Goal: Task Accomplishment & Management: Manage account settings

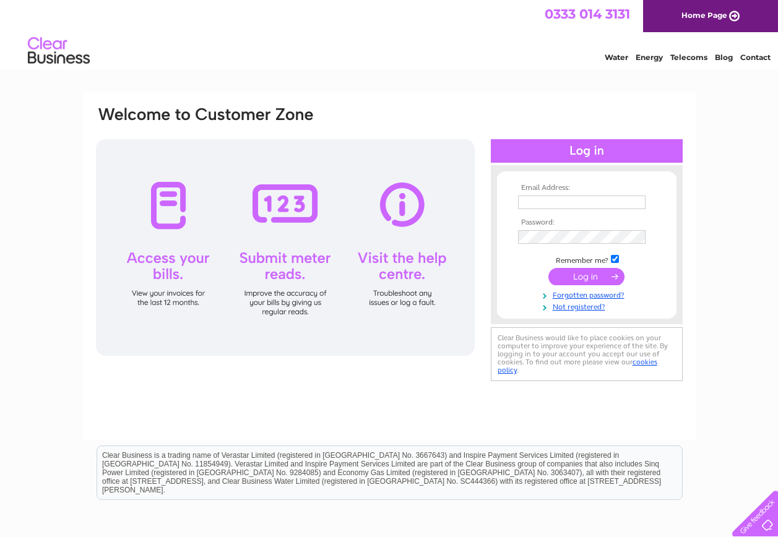
type input "[EMAIL_ADDRESS][DOMAIN_NAME]"
click at [577, 279] on input "submit" at bounding box center [586, 276] width 76 height 17
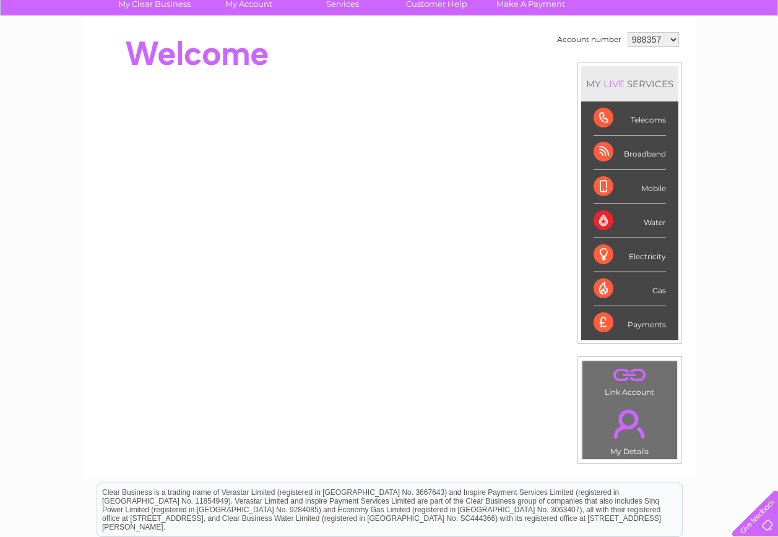
scroll to position [62, 0]
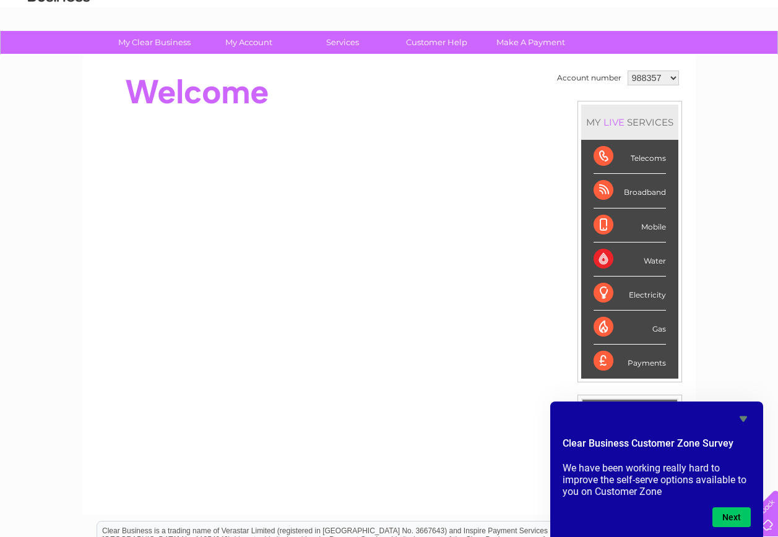
click at [745, 418] on icon "Hide survey" at bounding box center [743, 420] width 7 height 6
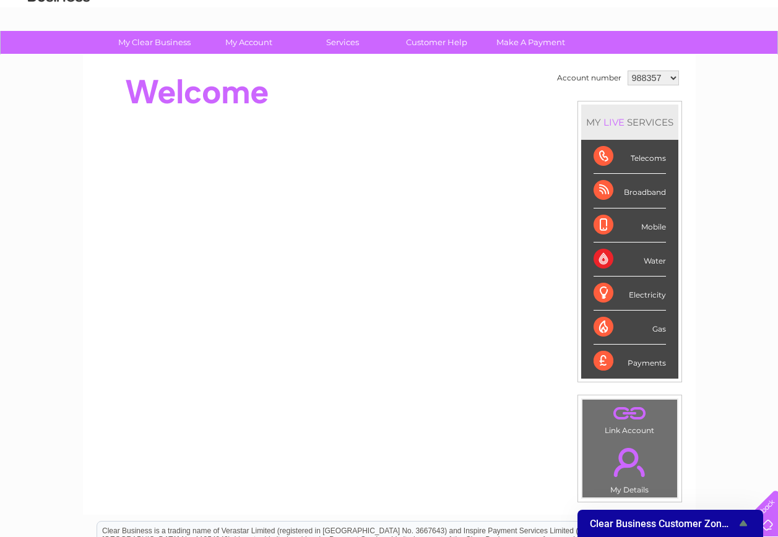
click at [669, 75] on select "988357 988365 1113810 1113811 1113812 1113813 1113814 1113815" at bounding box center [653, 78] width 51 height 15
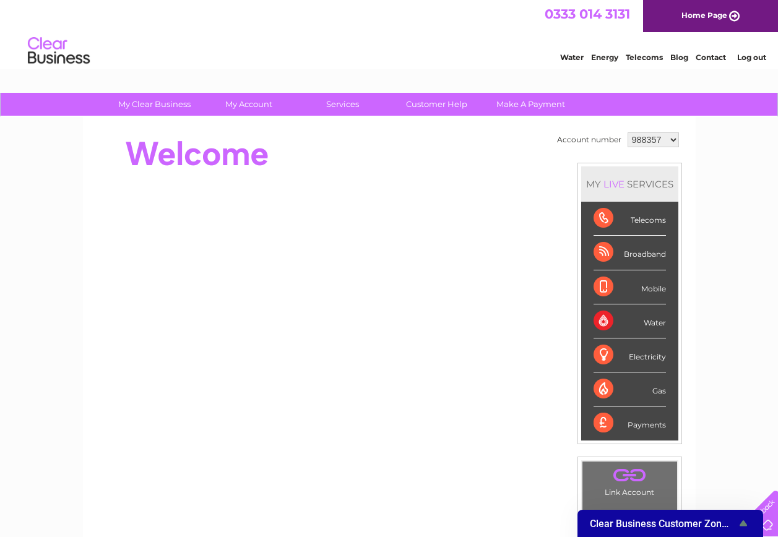
click at [672, 142] on select "988357 988365 1113810 1113811 1113812 1113813 1113814 1113815" at bounding box center [653, 139] width 51 height 15
click at [711, 199] on div "My Clear Business Login Details My Details My Preferences Link Account My Accou…" at bounding box center [389, 441] width 778 height 696
click at [670, 136] on select "988357 988365 1113810 1113811 1113812 1113813 1113814 1113815" at bounding box center [653, 139] width 51 height 15
select select "988365"
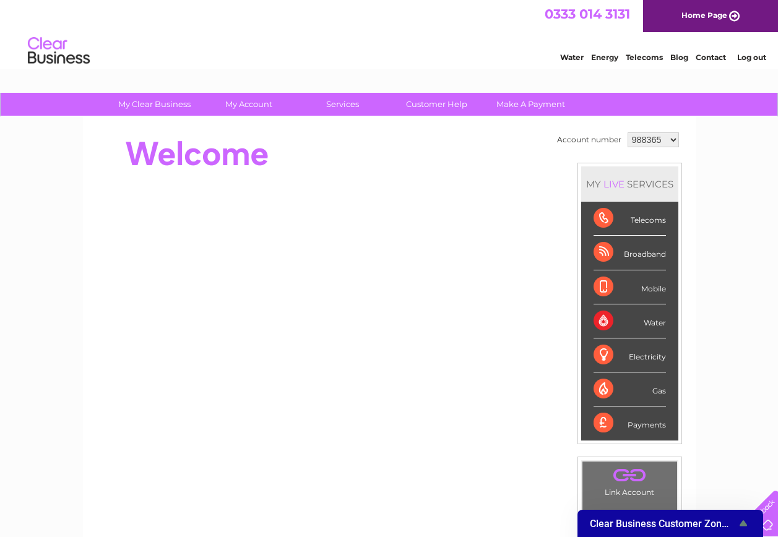
click at [628, 132] on select "988357 988365 1113810 1113811 1113812 1113813 1113814 1113815" at bounding box center [653, 139] width 51 height 15
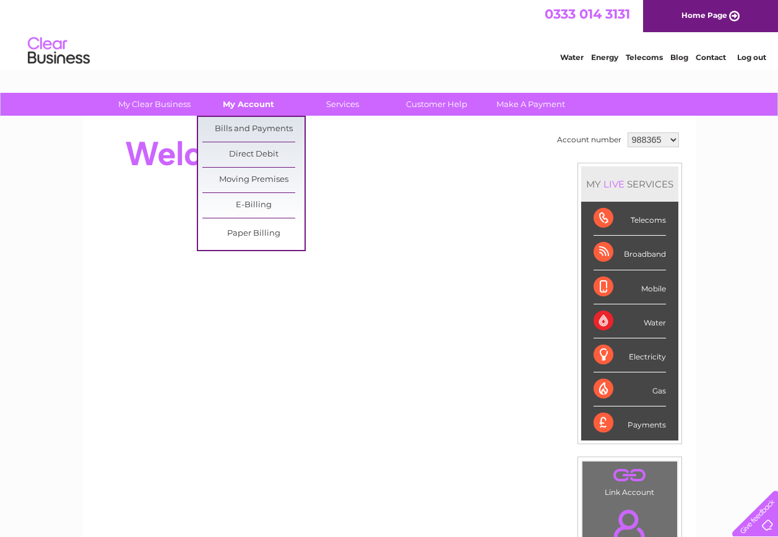
click at [243, 103] on link "My Account" at bounding box center [248, 104] width 102 height 23
click at [251, 132] on link "Bills and Payments" at bounding box center [253, 129] width 102 height 25
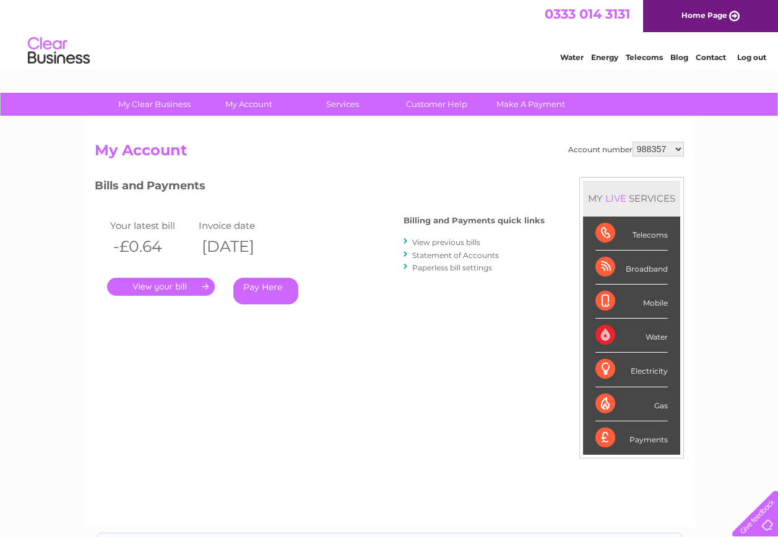
click at [679, 150] on select "988357 988365 1113810 1113811 1113812 1113813 1113814 1113815" at bounding box center [658, 149] width 51 height 15
click at [175, 286] on link "." at bounding box center [161, 287] width 108 height 18
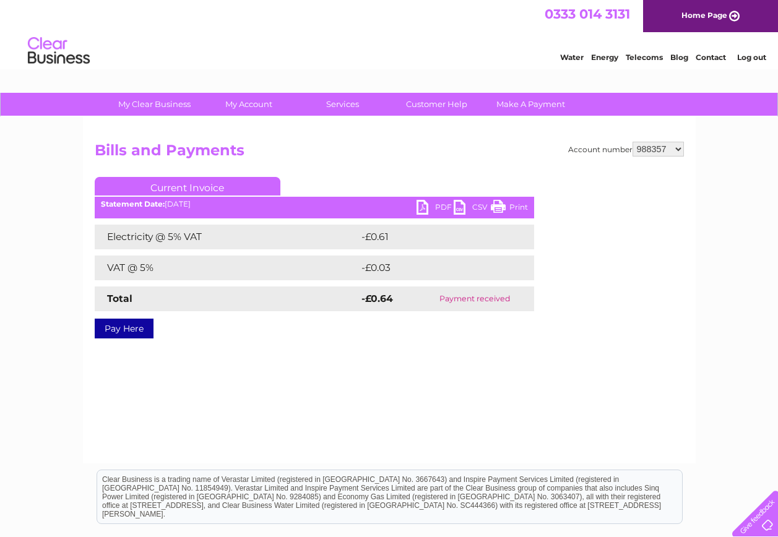
click at [678, 145] on select "988357 988365 1113810 1113811 1113812 1113813 1113814 1113815" at bounding box center [658, 149] width 51 height 15
click at [634, 142] on select "988357 988365 1113810 1113811 1113812 1113813 1113814 1113815" at bounding box center [658, 149] width 51 height 15
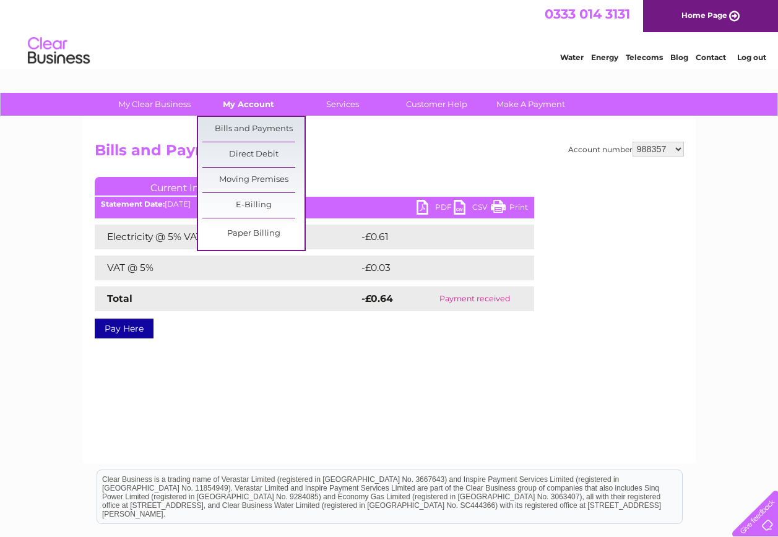
click at [255, 103] on link "My Account" at bounding box center [248, 104] width 102 height 23
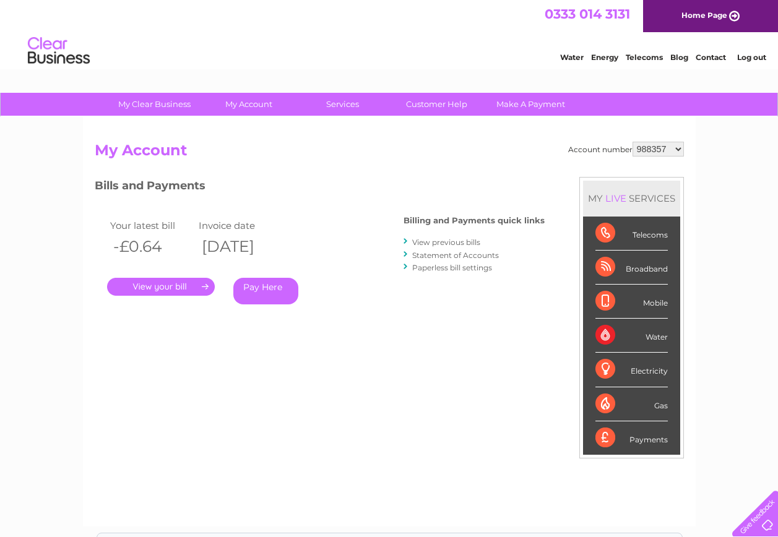
click at [289, 155] on h2 "My Account" at bounding box center [389, 154] width 589 height 24
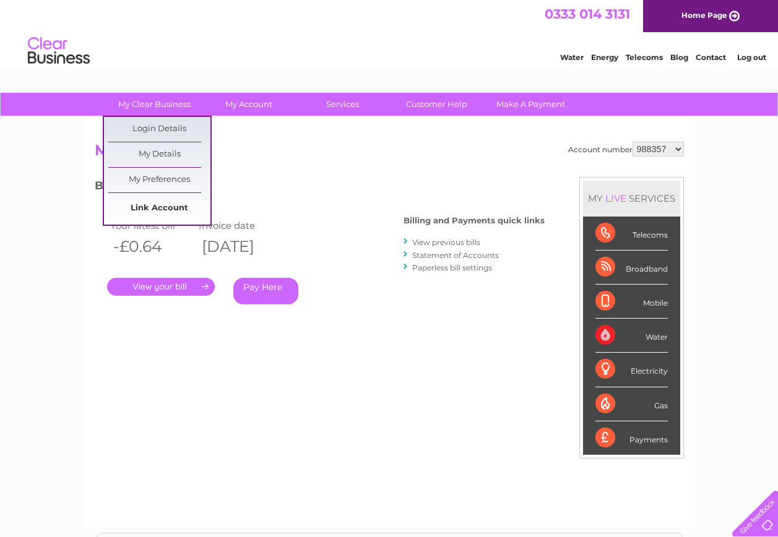
click at [144, 204] on link "Link Account" at bounding box center [159, 208] width 102 height 25
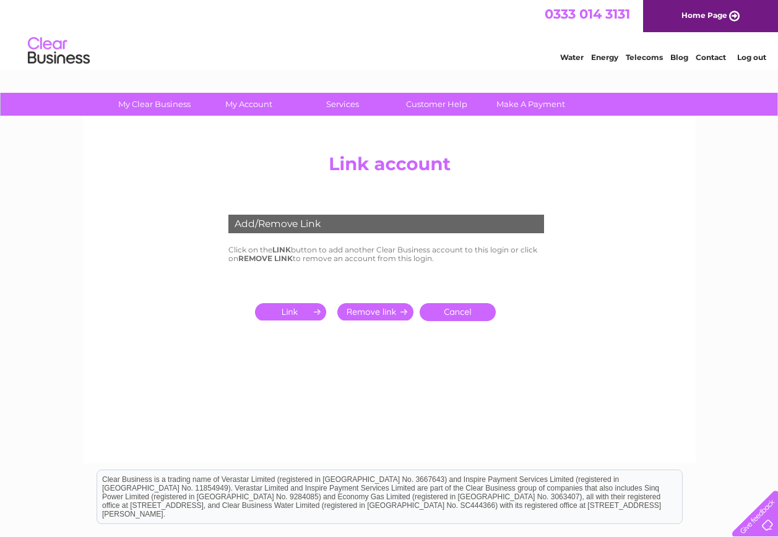
click at [297, 225] on div "Add/Remove Link" at bounding box center [386, 224] width 316 height 19
click at [298, 313] on input "submit" at bounding box center [293, 311] width 76 height 17
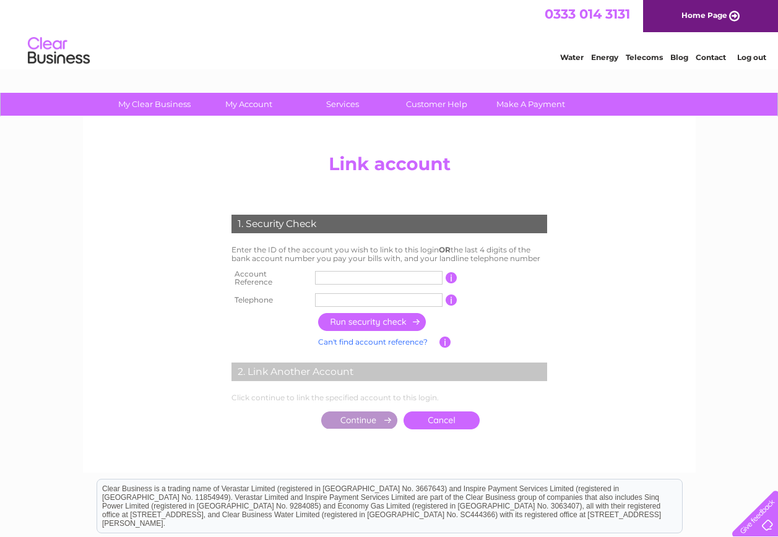
click at [347, 277] on input "text" at bounding box center [379, 278] width 128 height 14
type input "939208"
click at [355, 296] on input "text" at bounding box center [379, 300] width 128 height 14
type input "01851830778"
click at [364, 319] on input "button" at bounding box center [372, 322] width 109 height 18
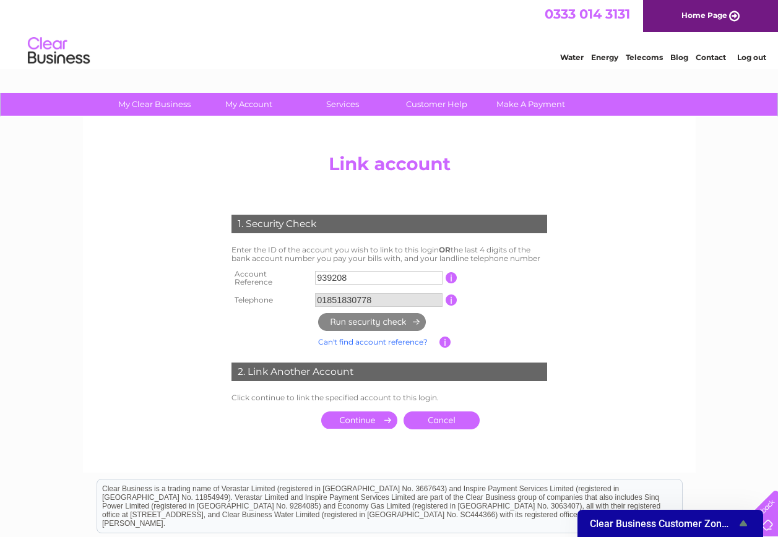
click at [319, 396] on td "Click continue to link the specified account to this login." at bounding box center [389, 398] width 322 height 15
click at [354, 413] on input "submit" at bounding box center [359, 420] width 76 height 17
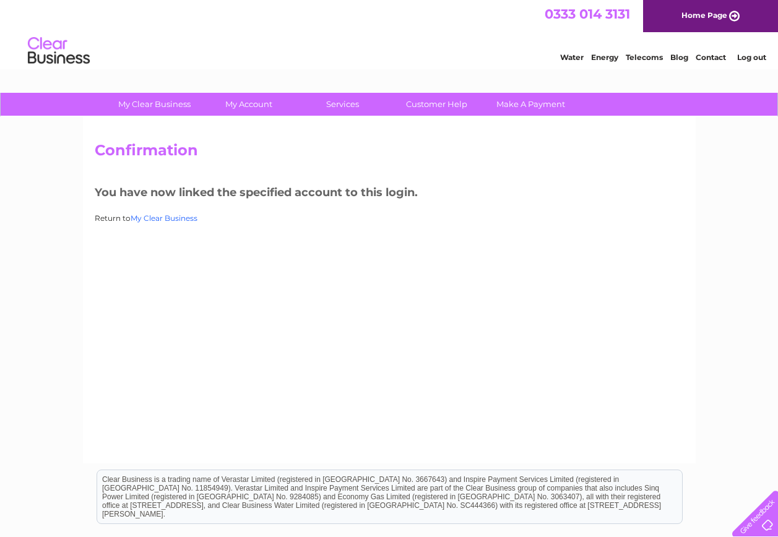
click at [175, 219] on link "My Clear Business" at bounding box center [164, 218] width 67 height 9
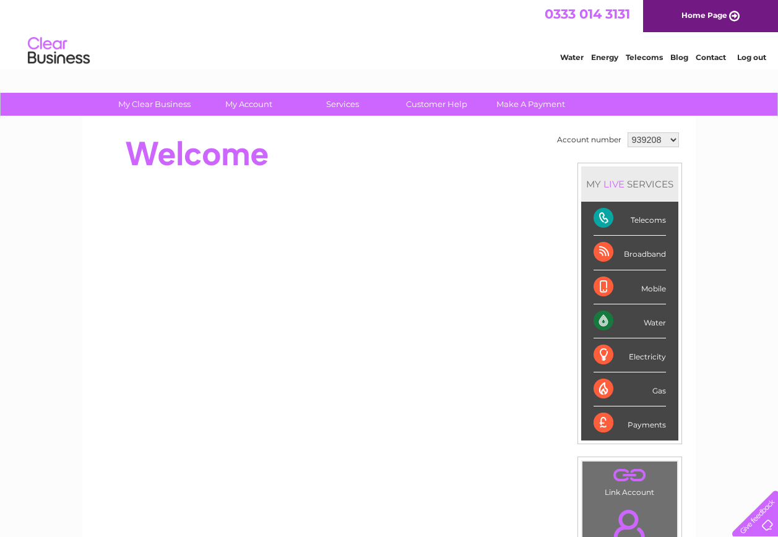
click at [668, 135] on select "939208 988357 988365 1113810 1113811 1113812 1113813 1113814 1113815" at bounding box center [653, 139] width 51 height 15
select select "988357"
click at [628, 132] on select "939208 988357 988365 1113810 1113811 1113812 1113813 1113814 1113815" at bounding box center [653, 139] width 51 height 15
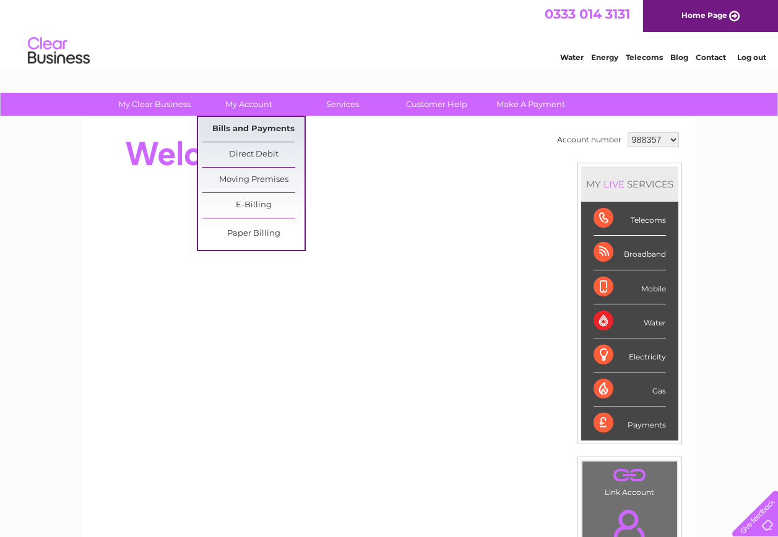
click at [257, 123] on link "Bills and Payments" at bounding box center [253, 129] width 102 height 25
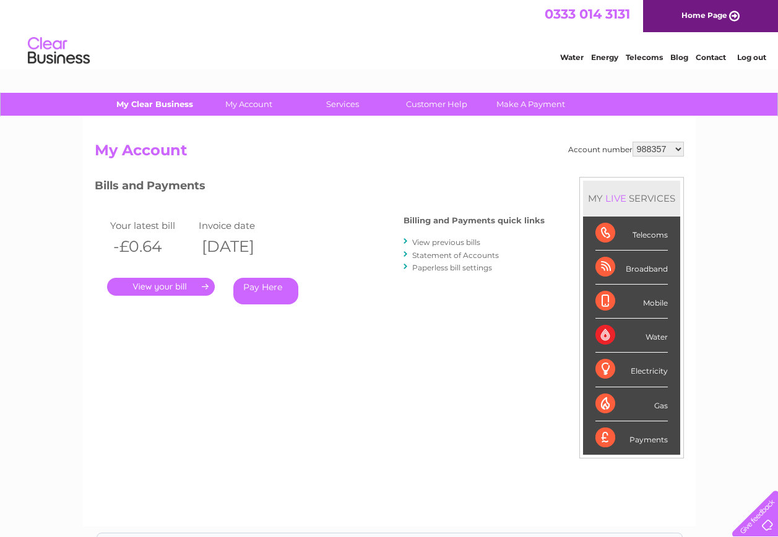
click at [153, 106] on link "My Clear Business" at bounding box center [154, 104] width 102 height 23
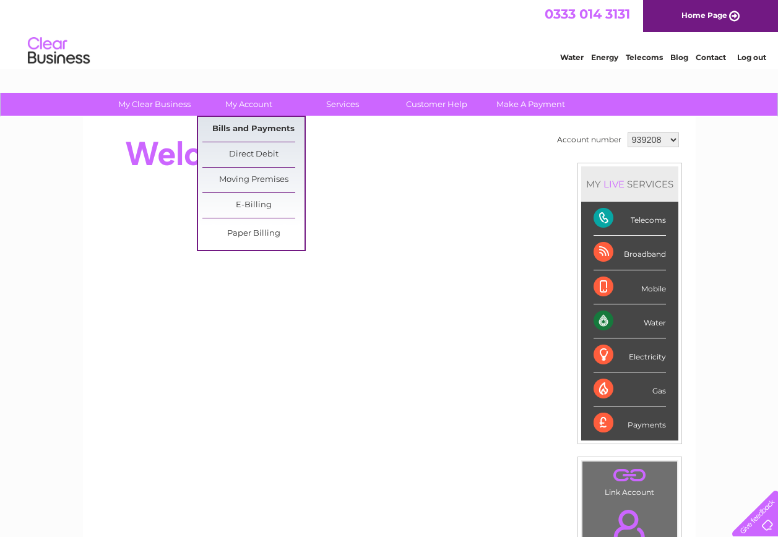
click at [244, 122] on link "Bills and Payments" at bounding box center [253, 129] width 102 height 25
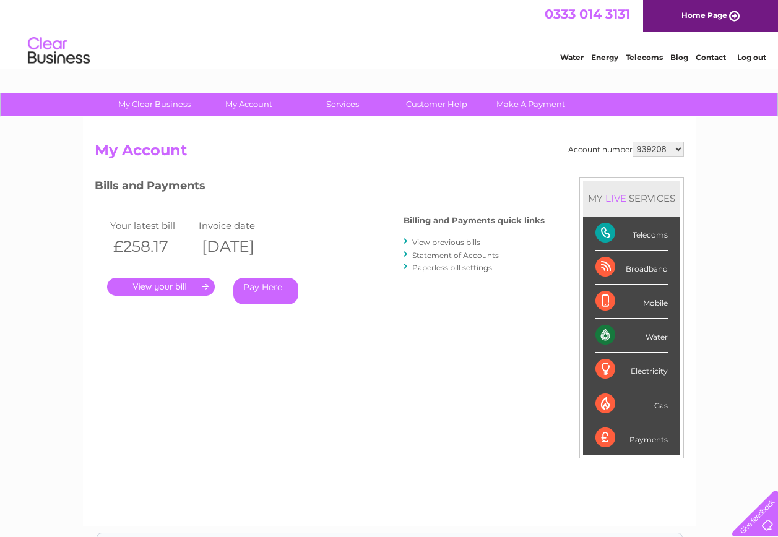
click at [165, 285] on link "." at bounding box center [161, 287] width 108 height 18
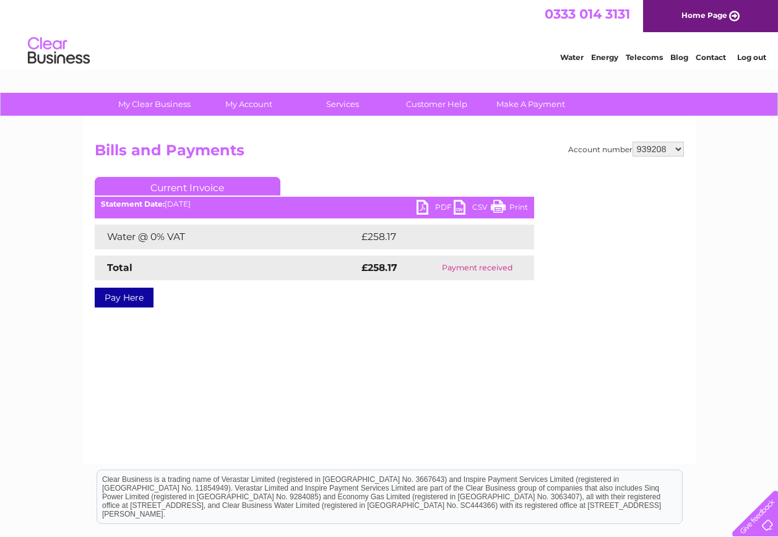
click at [436, 207] on link "PDF" at bounding box center [435, 209] width 37 height 18
